Goal: Task Accomplishment & Management: Manage account settings

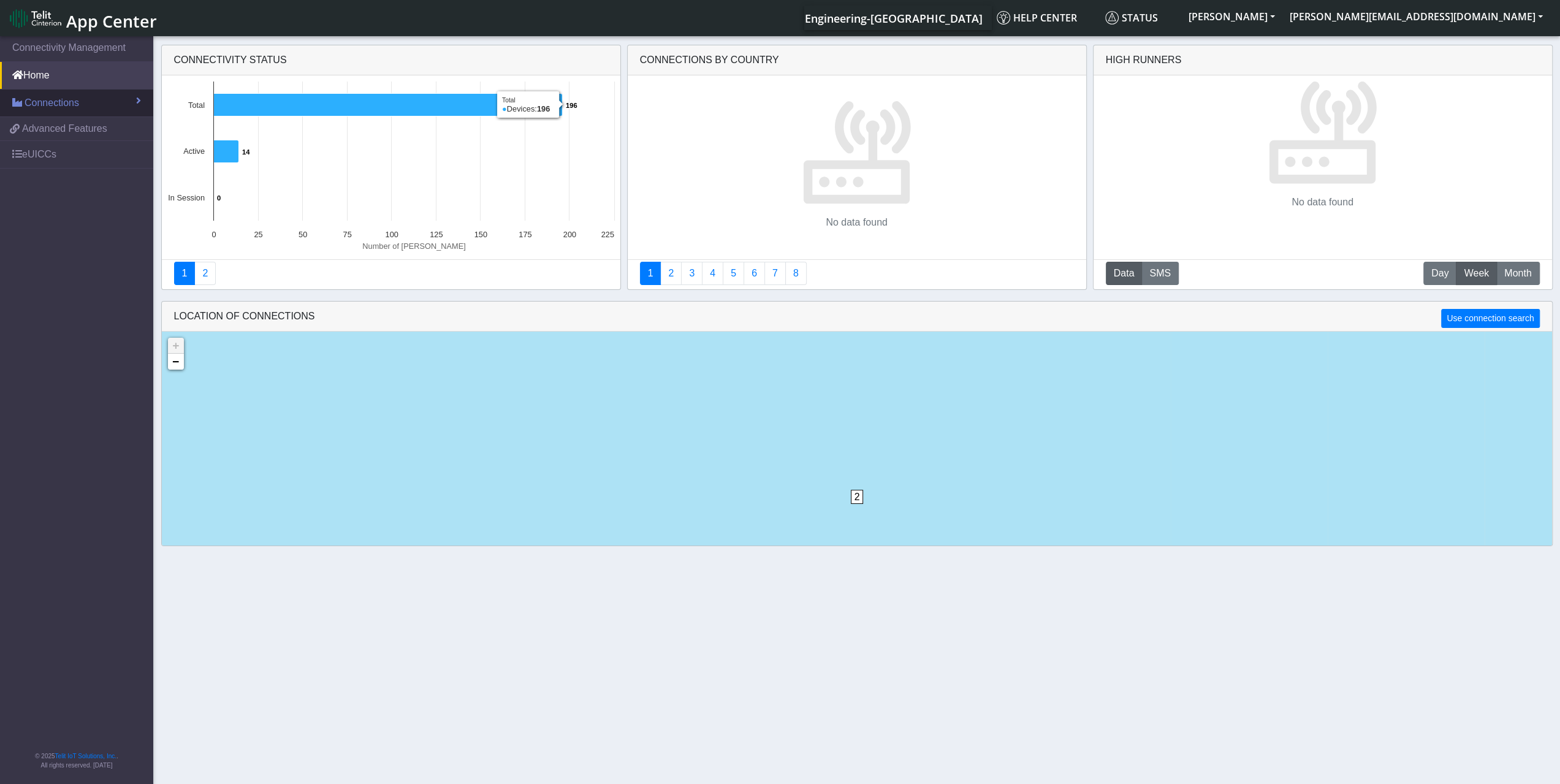
click at [118, 103] on link "Connections" at bounding box center [77, 103] width 154 height 27
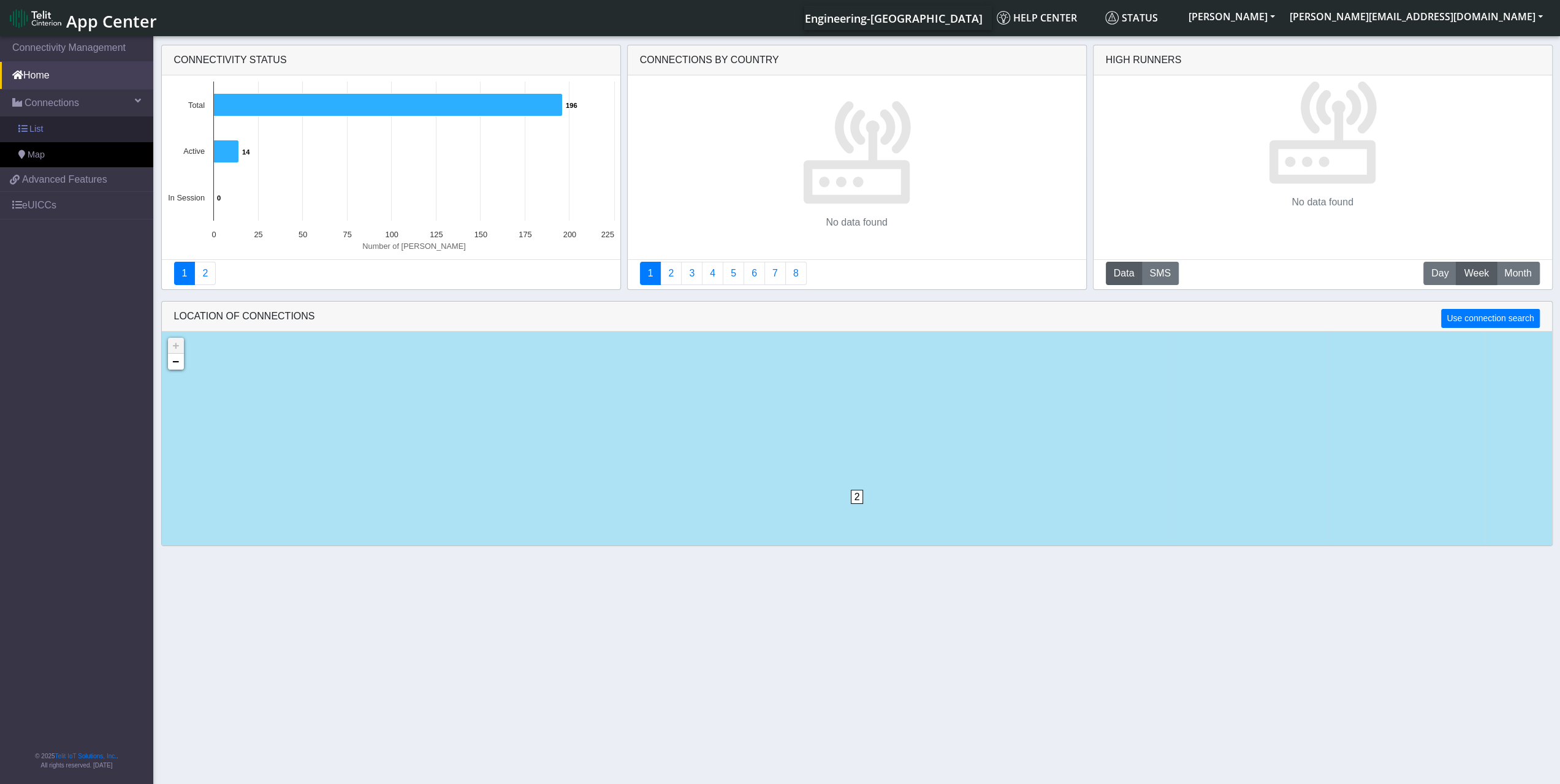
click at [117, 130] on link "List" at bounding box center [77, 129] width 154 height 26
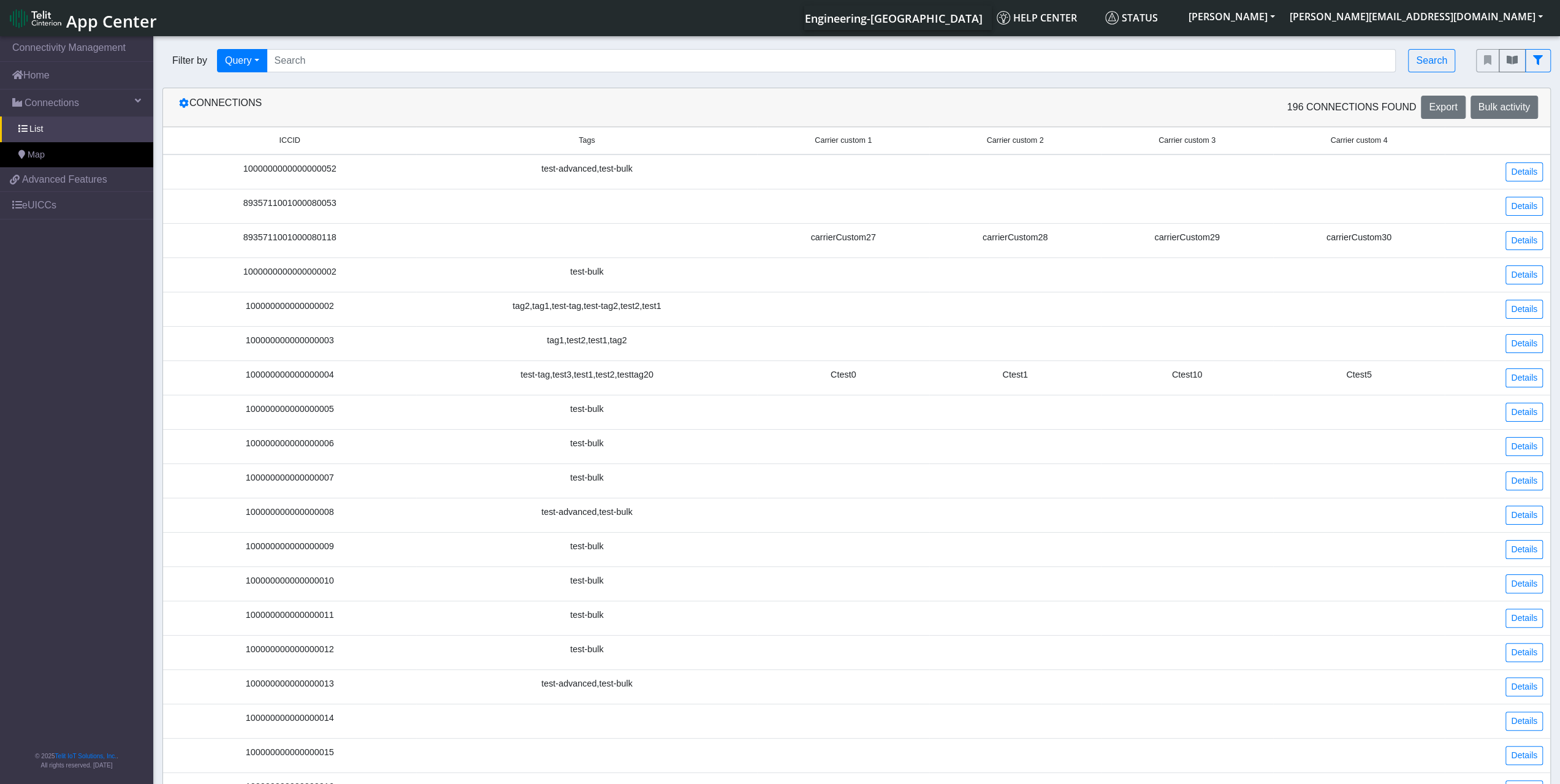
click at [292, 135] on span "ICCID" at bounding box center [290, 141] width 21 height 12
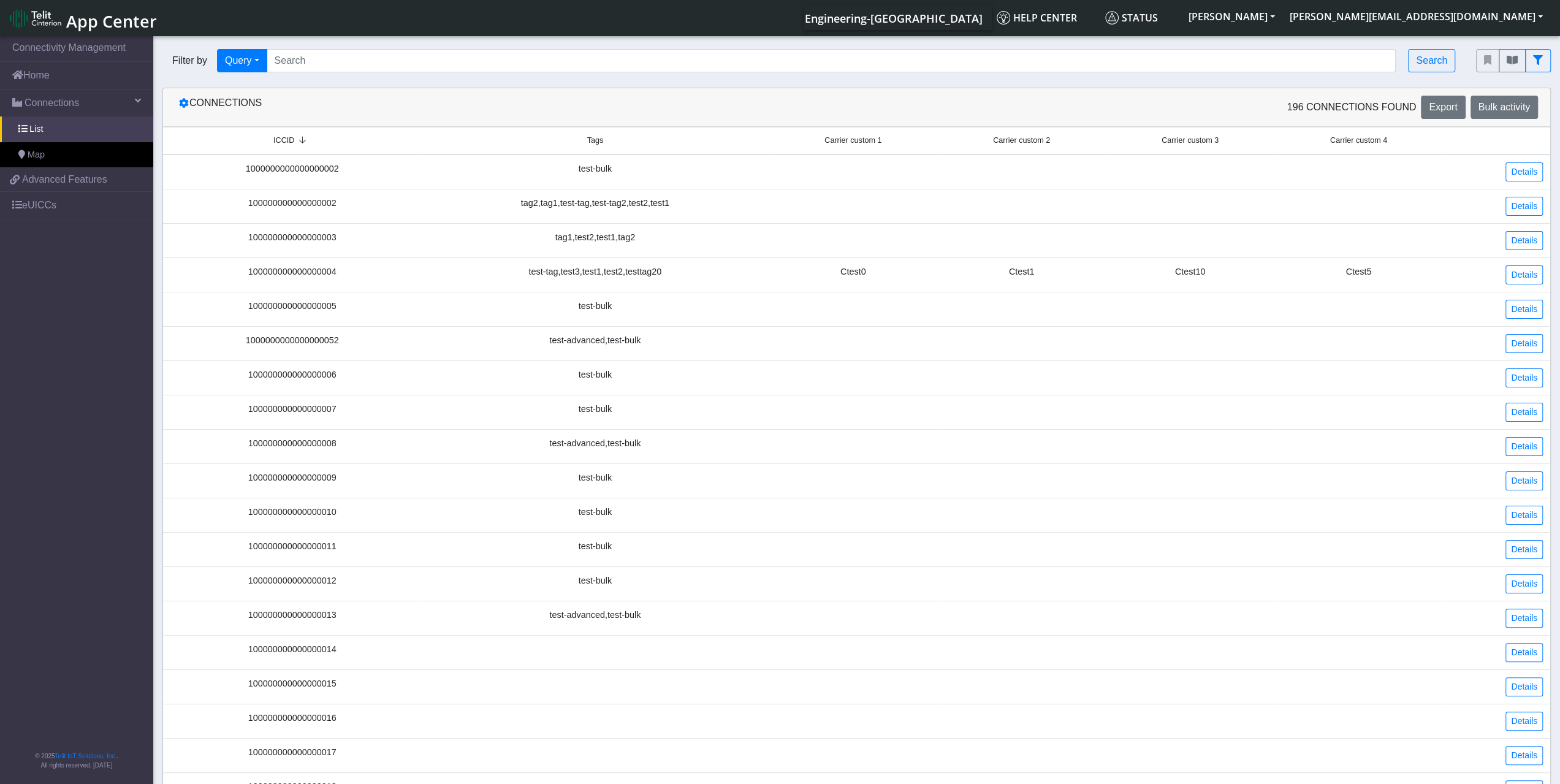
click at [599, 142] on span "Tags" at bounding box center [595, 141] width 16 height 12
click at [1042, 142] on span "Carrier custom 2" at bounding box center [1021, 141] width 57 height 12
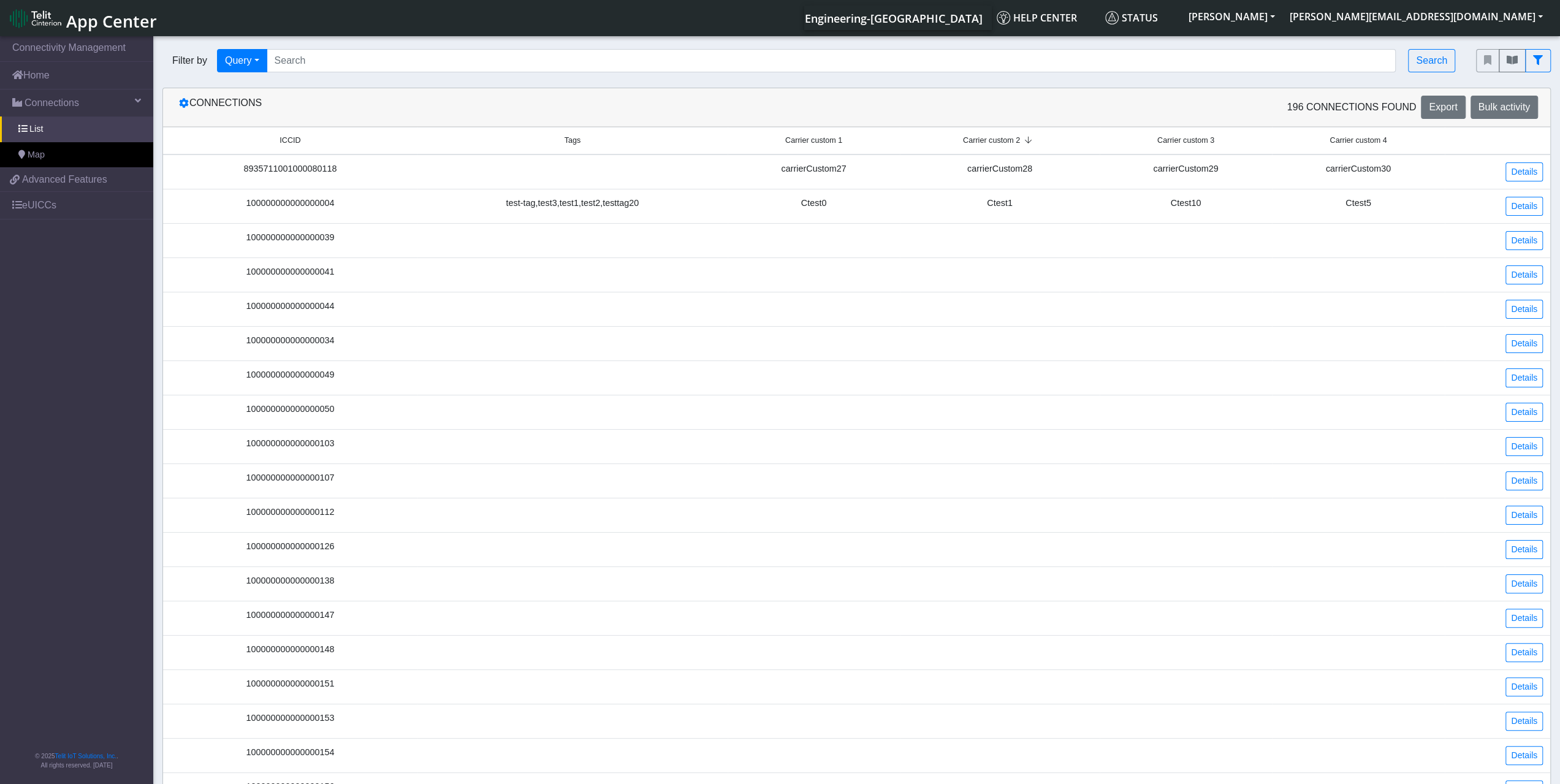
click at [1186, 142] on span "Carrier custom 3" at bounding box center [1185, 141] width 57 height 12
click at [1361, 141] on span "Carrier custom 4" at bounding box center [1358, 141] width 57 height 12
click at [289, 137] on span "ICCID" at bounding box center [290, 141] width 21 height 12
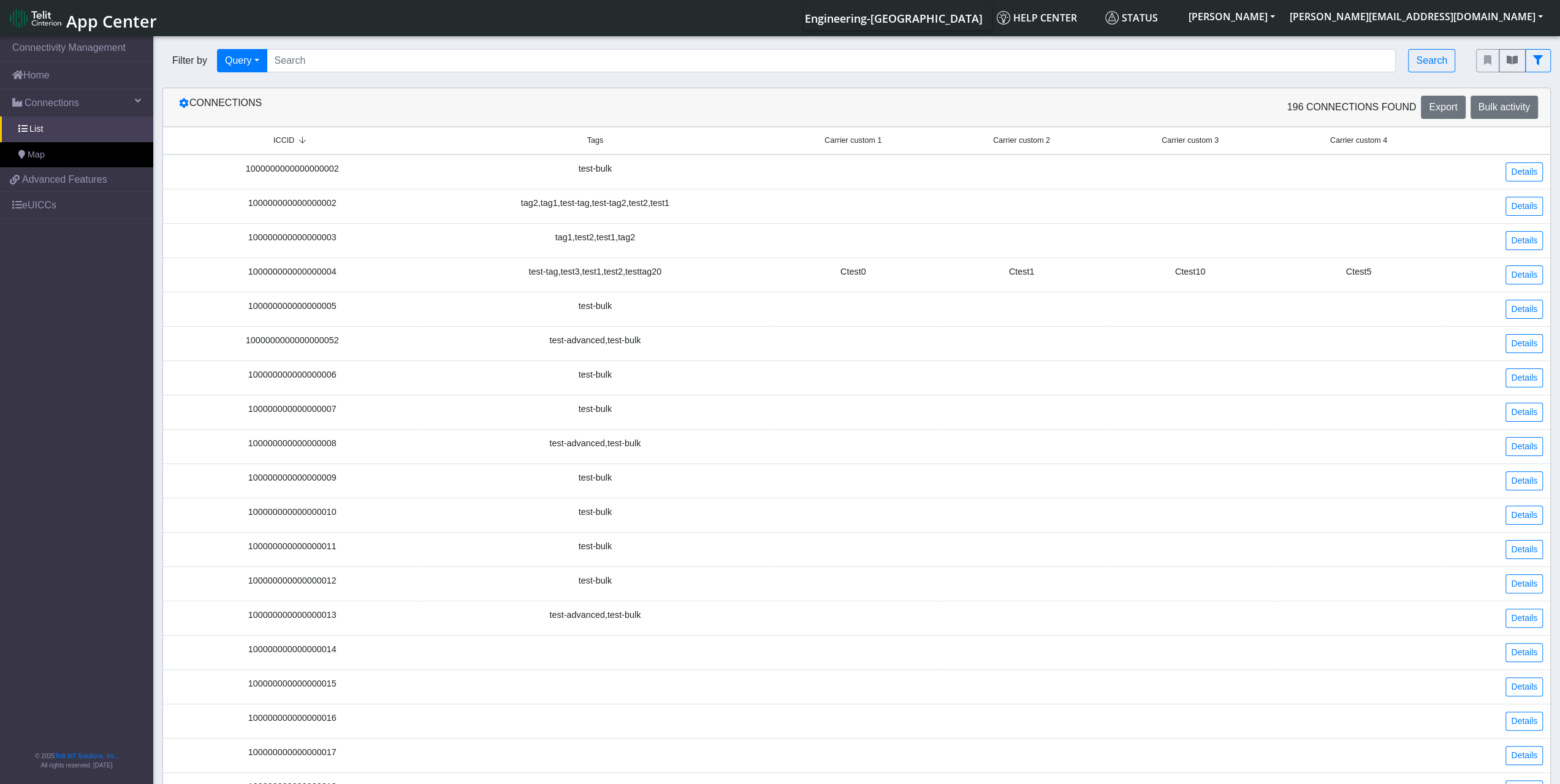
click at [878, 142] on span "Carrier custom 1" at bounding box center [853, 141] width 57 height 12
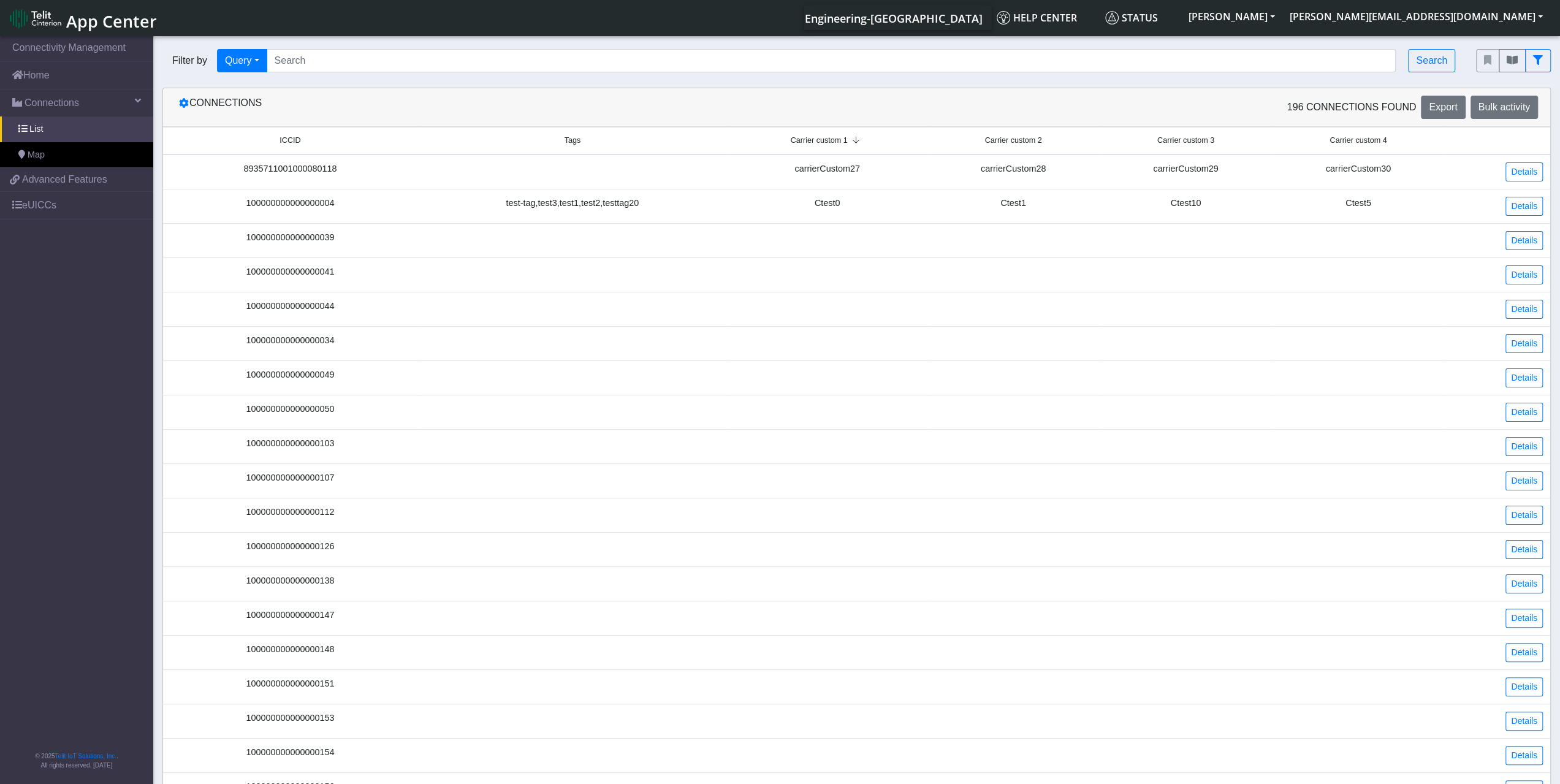
click at [294, 142] on span "ICCID" at bounding box center [290, 141] width 21 height 12
